Goal: Information Seeking & Learning: Learn about a topic

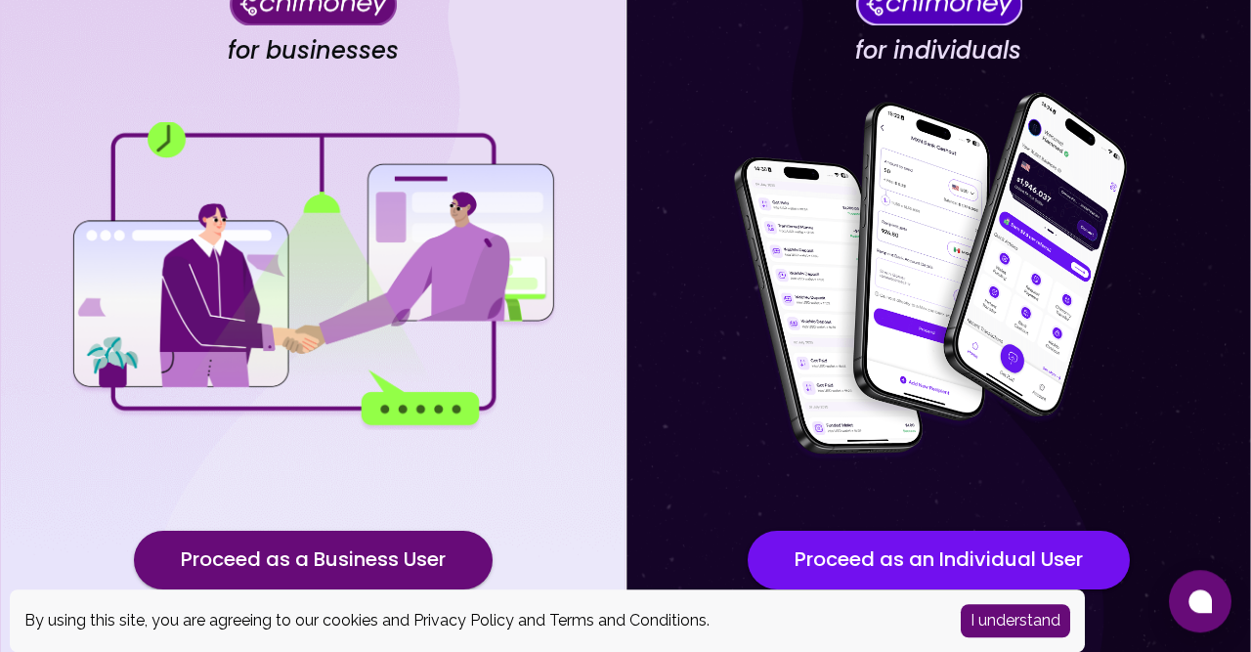
scroll to position [231, 0]
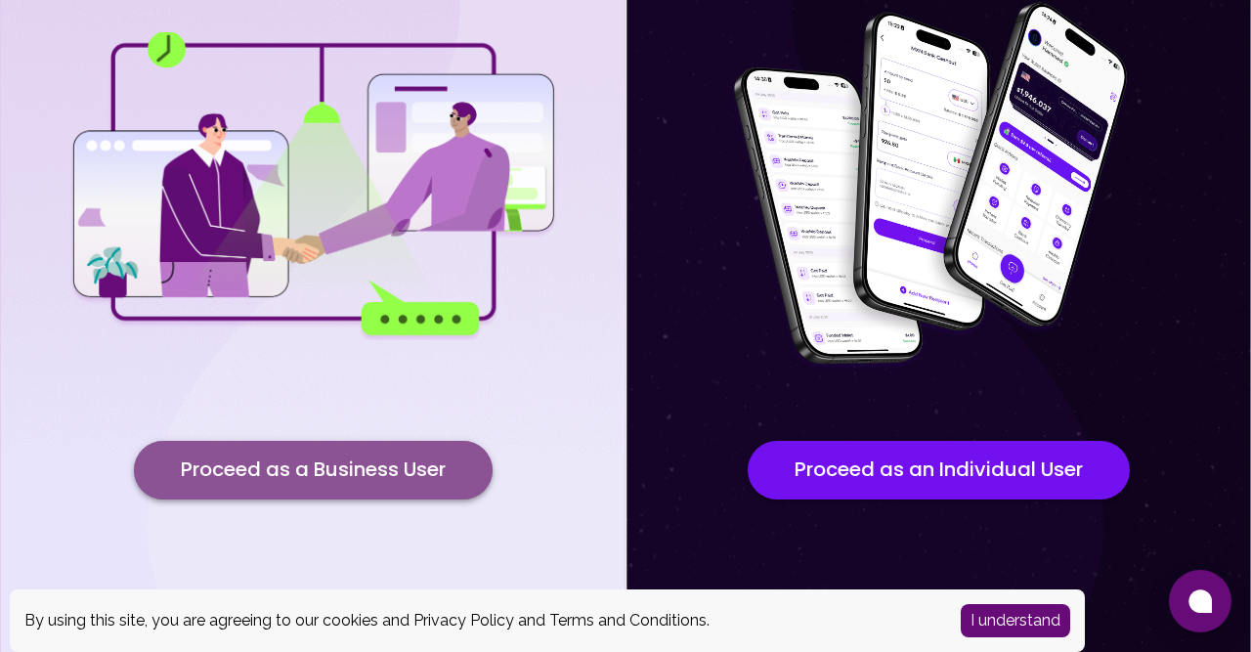
click at [421, 462] on button "Proceed as a Business User" at bounding box center [313, 470] width 359 height 59
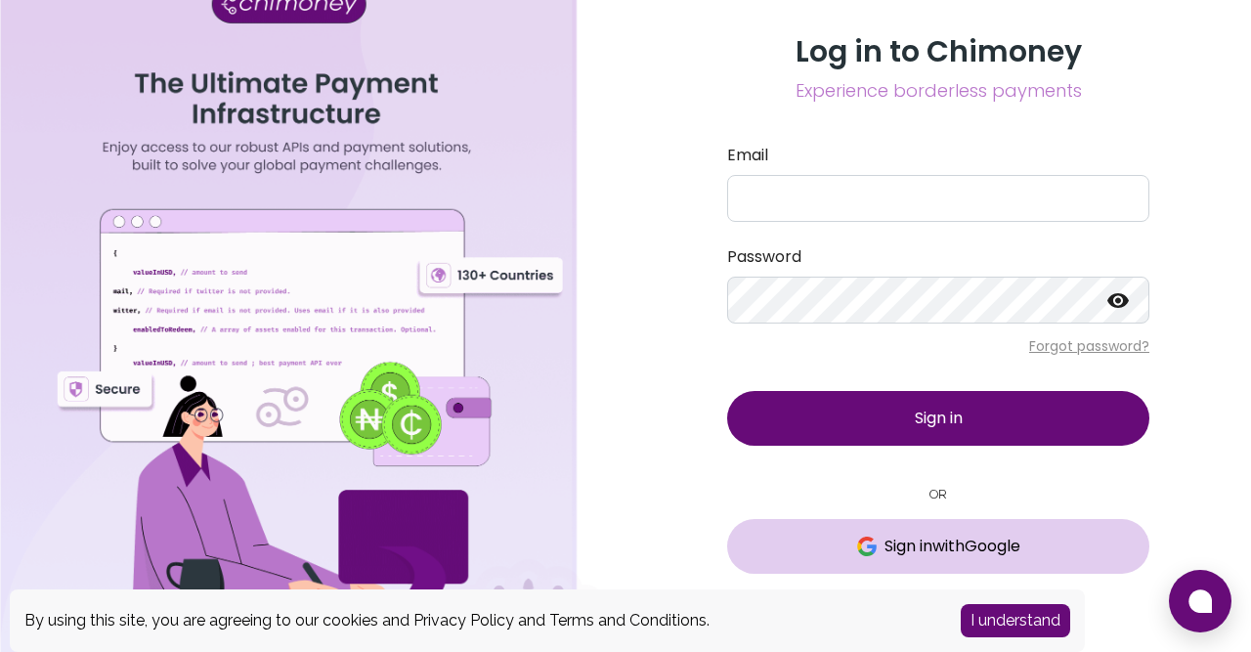
click at [963, 562] on button "Sign in with Google" at bounding box center [938, 546] width 422 height 55
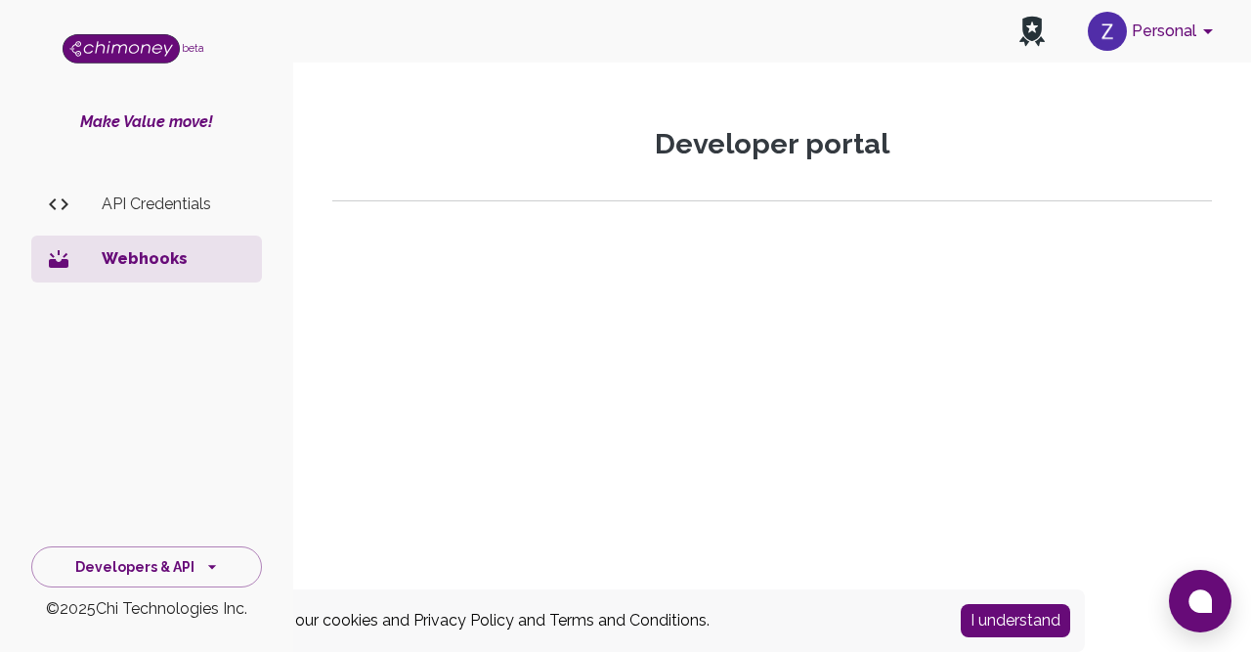
click at [170, 207] on p "API Credentials" at bounding box center [174, 204] width 145 height 23
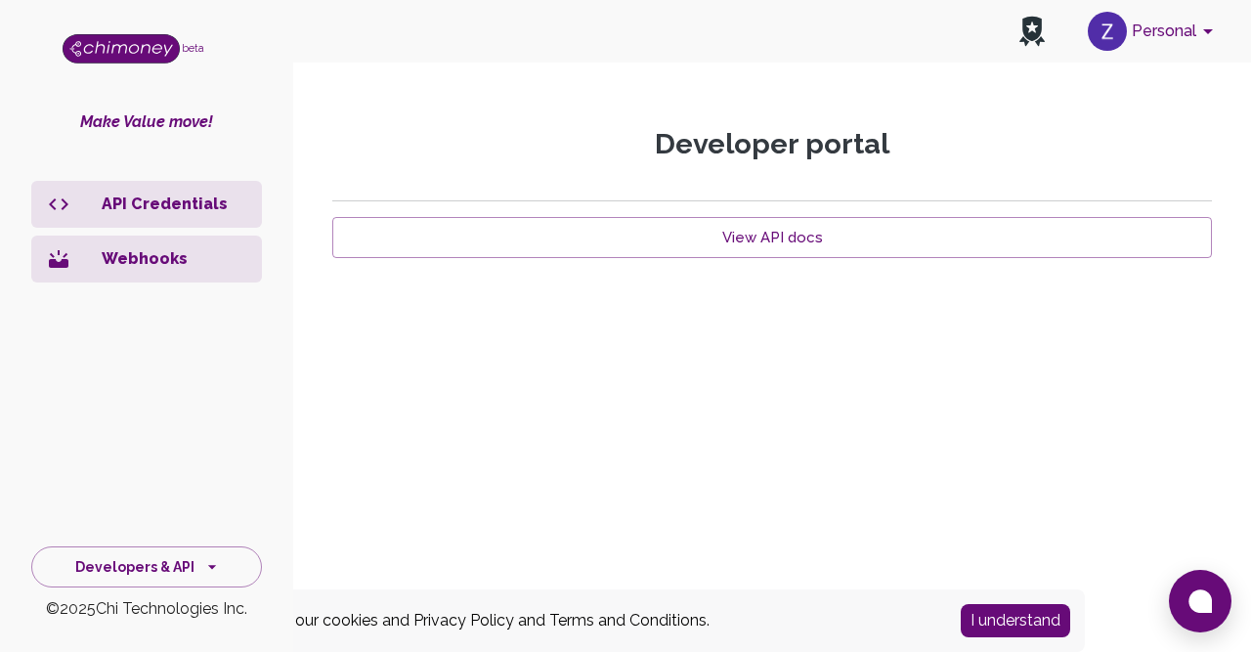
click at [190, 198] on p "API Credentials" at bounding box center [174, 204] width 145 height 23
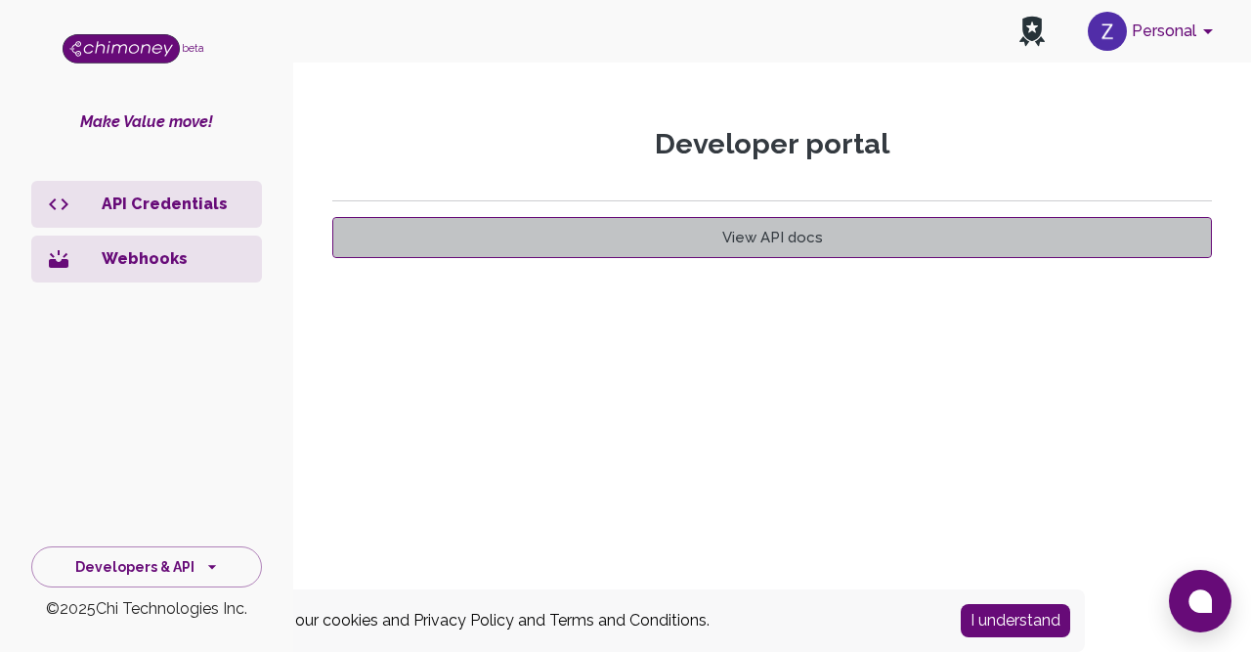
click at [729, 234] on link "View API docs" at bounding box center [772, 237] width 880 height 41
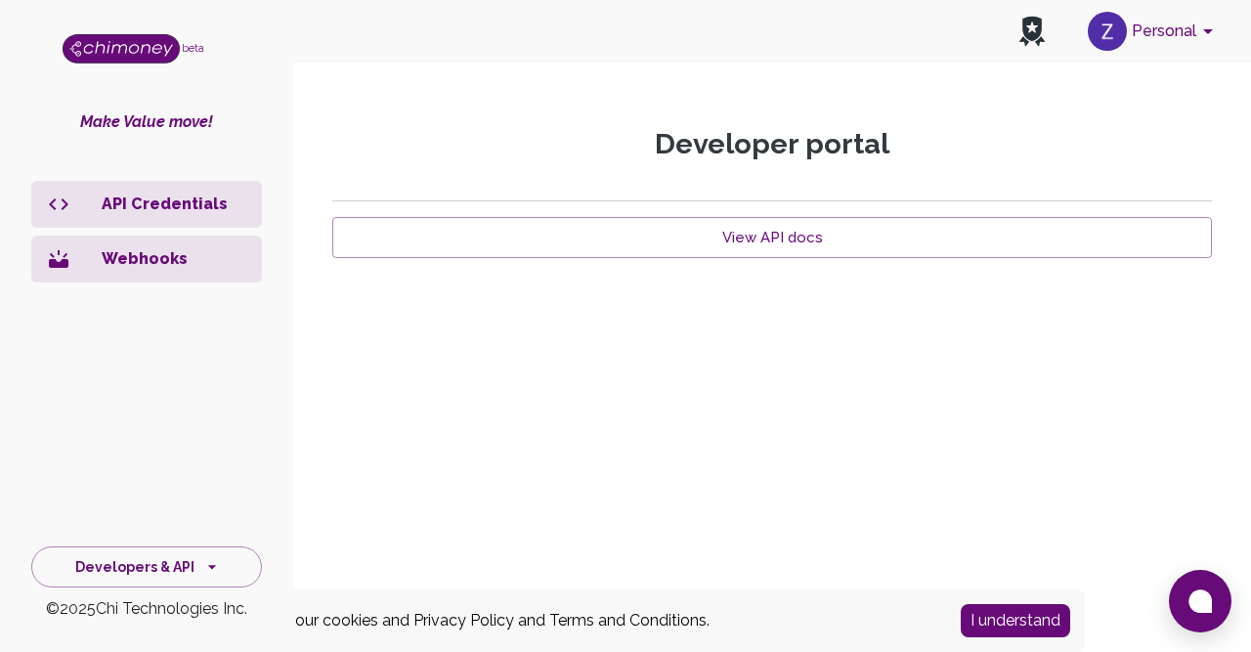
click at [169, 195] on p "API Credentials" at bounding box center [174, 204] width 145 height 23
click at [169, 202] on p "API Credentials" at bounding box center [174, 204] width 145 height 23
click at [1205, 26] on icon "account of current user" at bounding box center [1207, 31] width 23 height 23
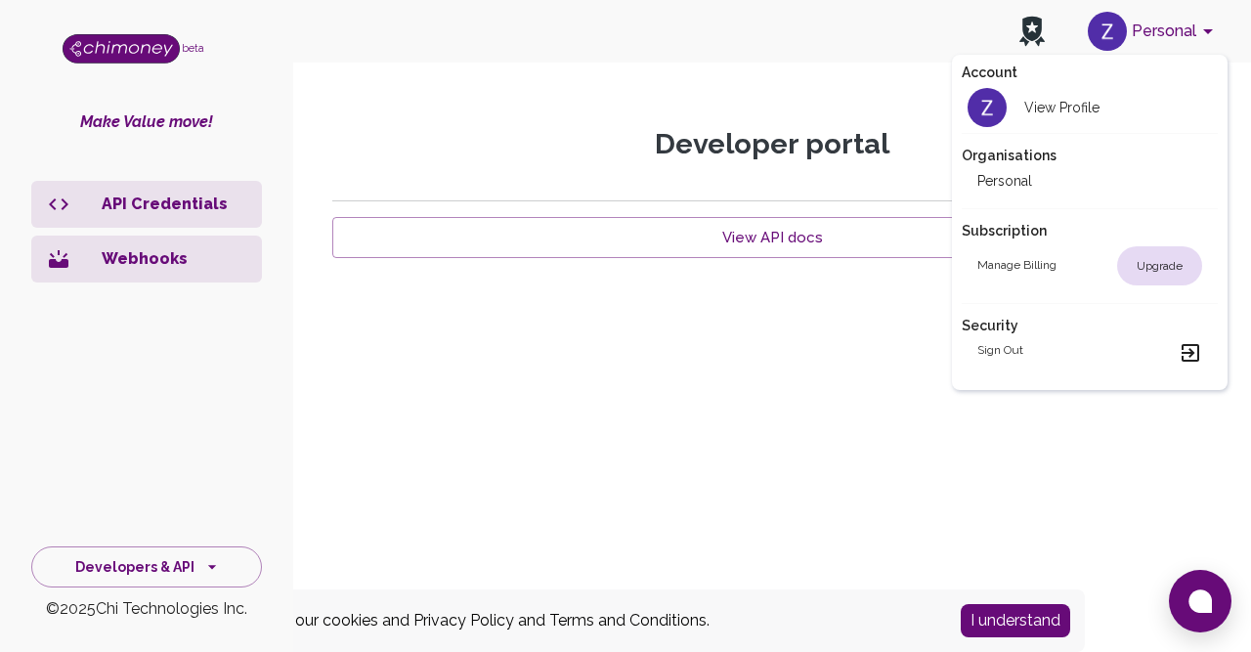
click at [817, 409] on div at bounding box center [625, 326] width 1251 height 652
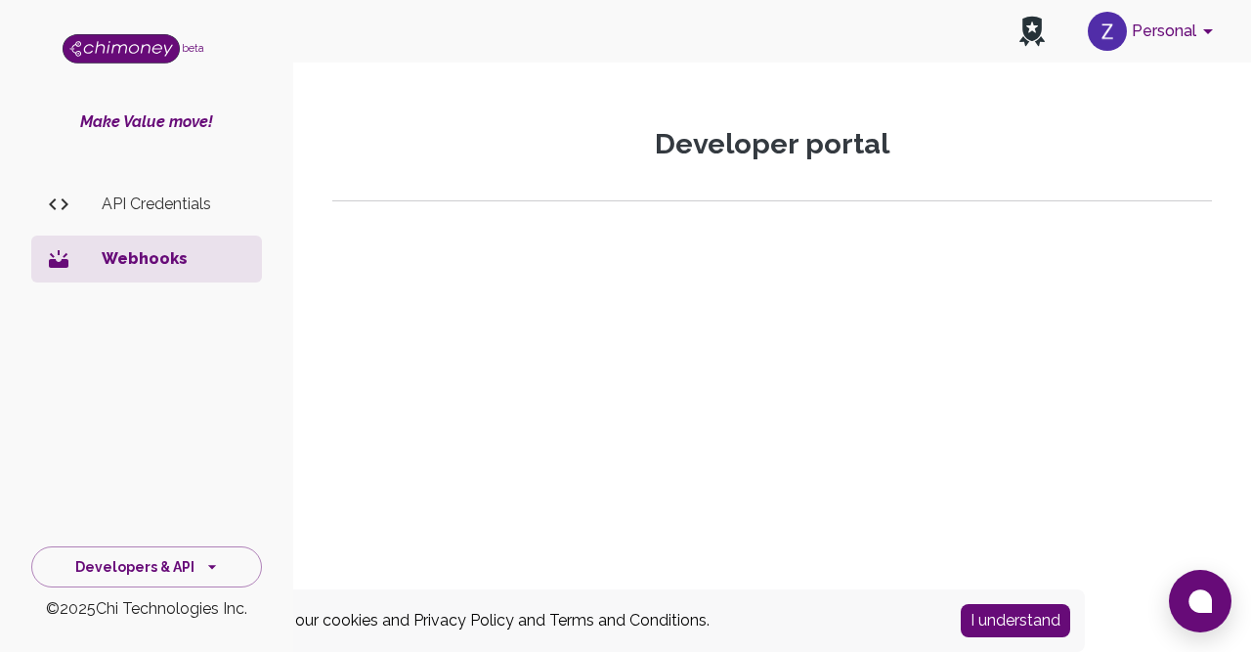
click at [157, 202] on p "API Credentials" at bounding box center [174, 204] width 145 height 23
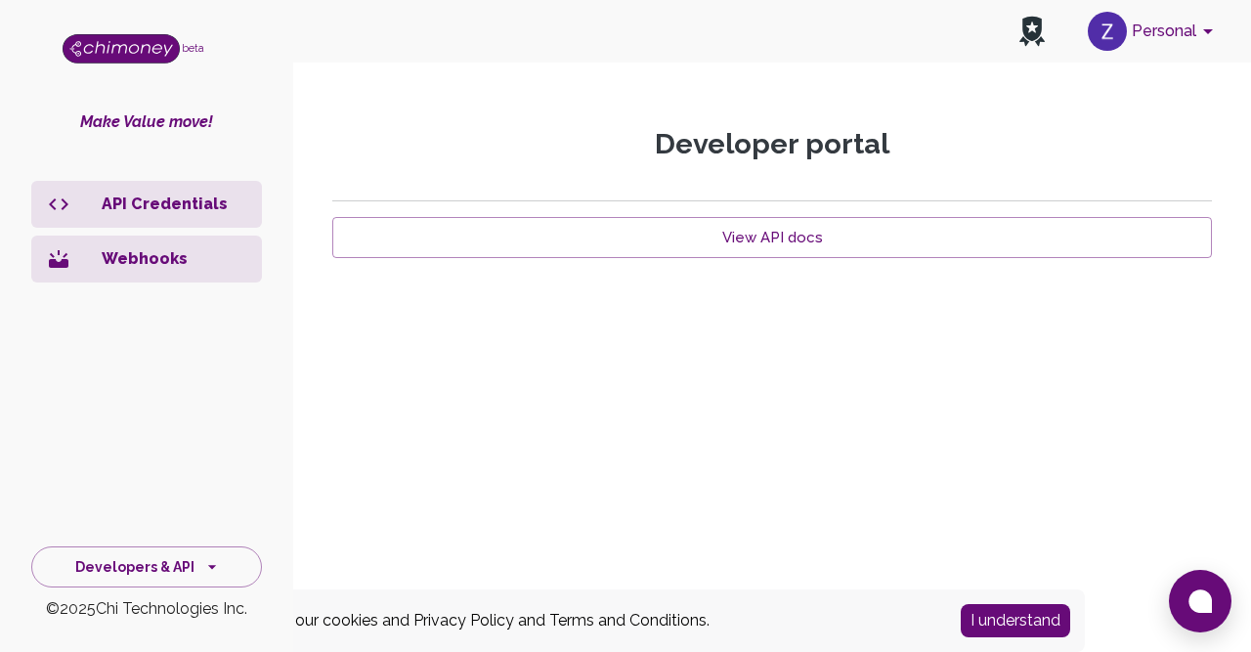
click at [157, 202] on p "API Credentials" at bounding box center [174, 204] width 145 height 23
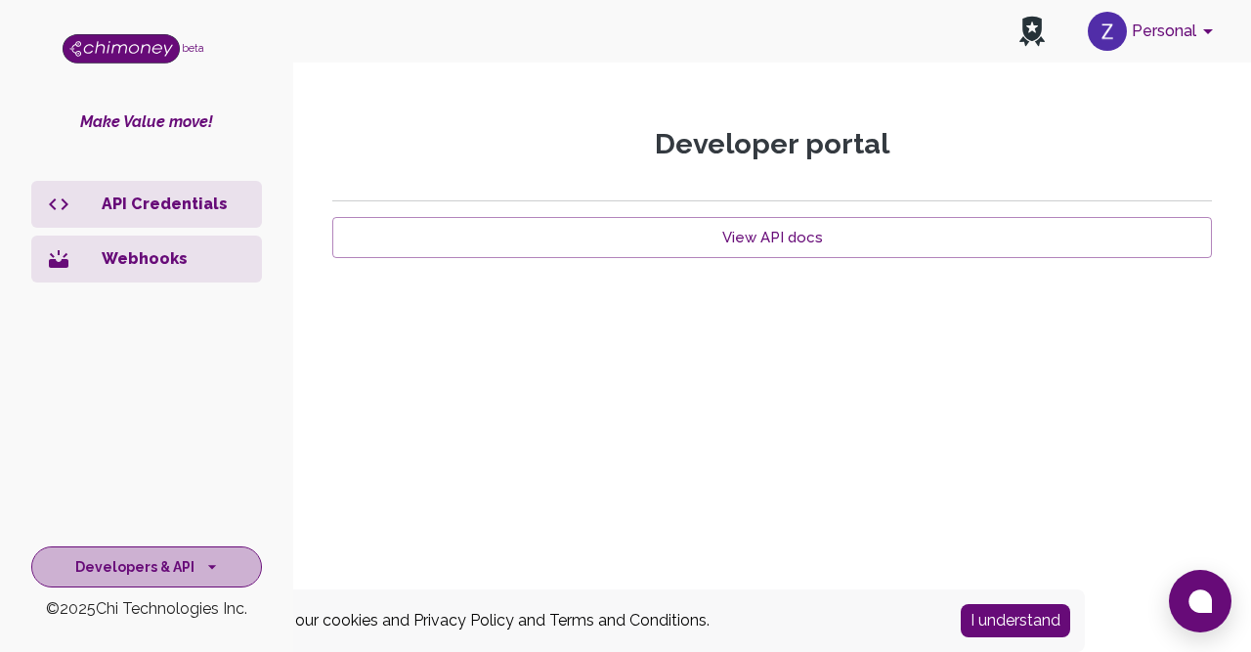
click at [214, 568] on icon "side nav" at bounding box center [212, 567] width 20 height 20
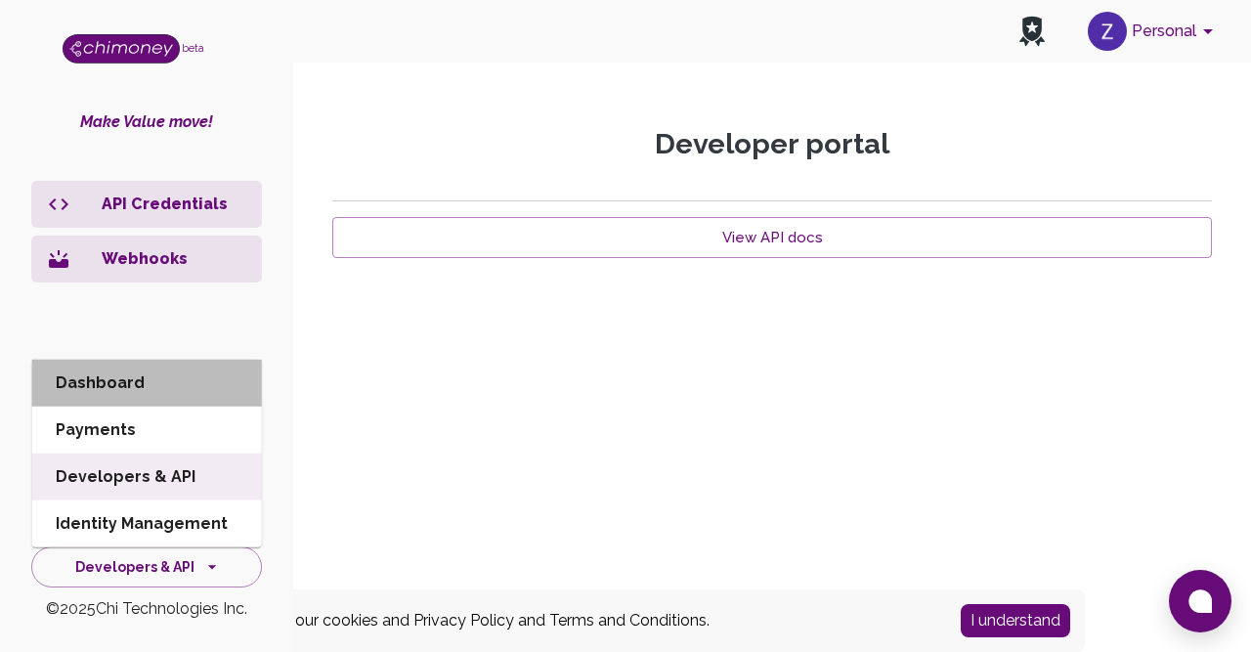
click at [143, 382] on li "Dashboard" at bounding box center [147, 383] width 230 height 47
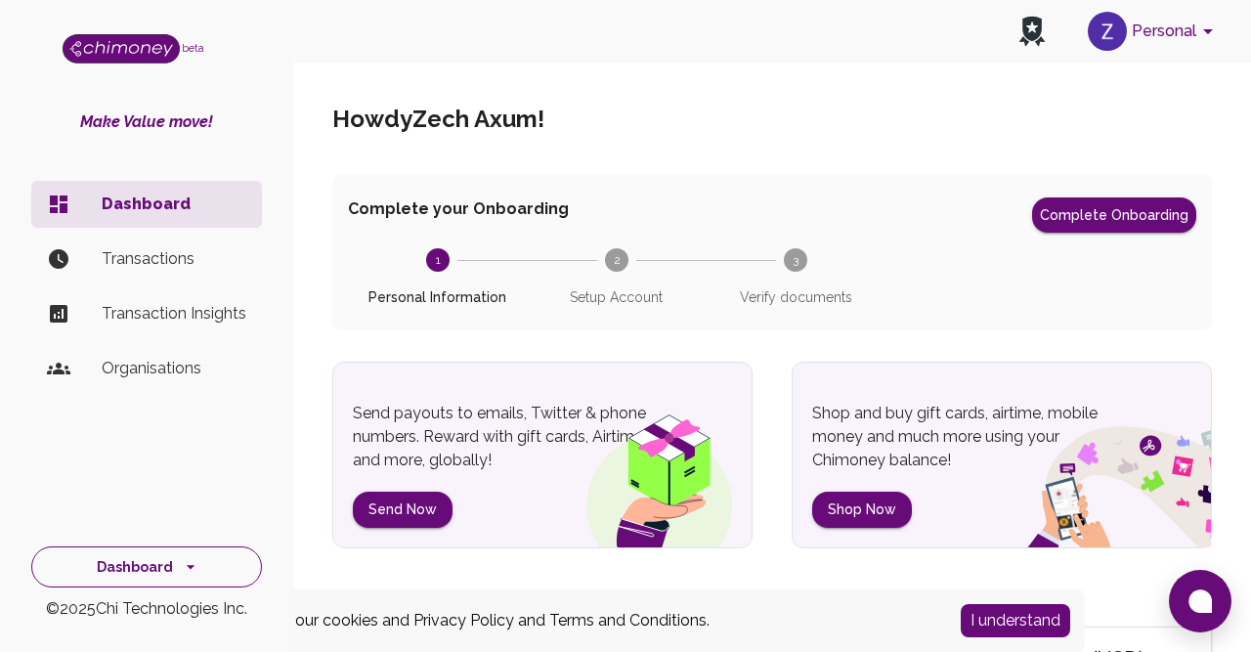
click at [193, 572] on icon "side nav" at bounding box center [191, 567] width 20 height 20
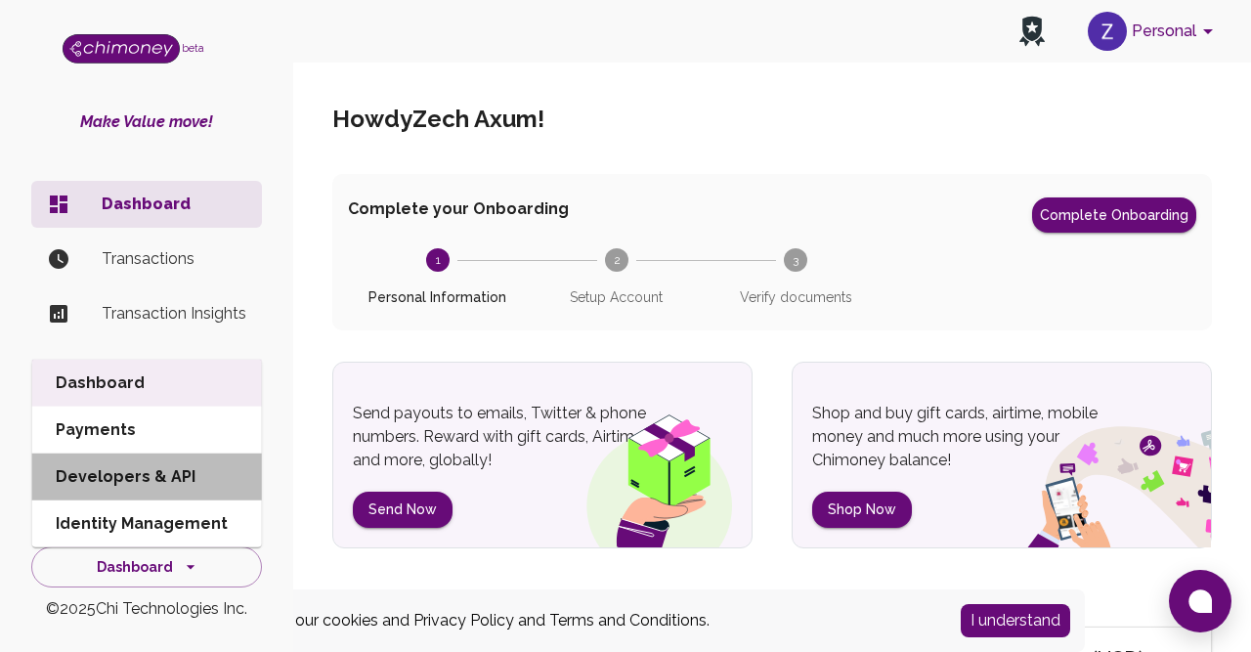
click at [142, 480] on li "Developers & API" at bounding box center [147, 476] width 230 height 47
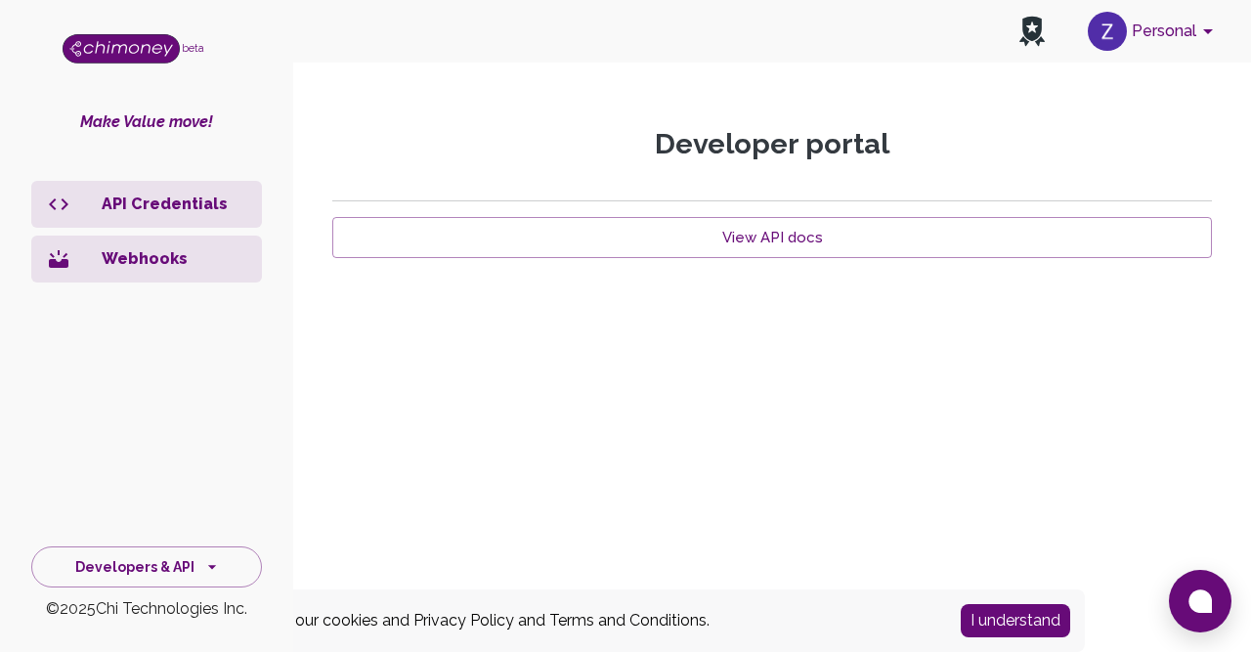
click at [65, 205] on icon "side nav" at bounding box center [59, 204] width 20 height 12
click at [761, 239] on link "View API docs" at bounding box center [772, 237] width 880 height 41
